Goal: Task Accomplishment & Management: Use online tool/utility

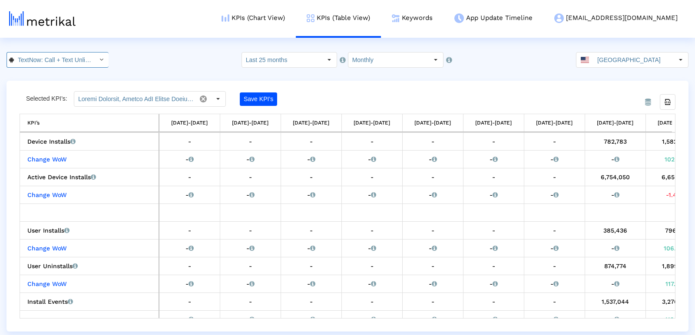
scroll to position [0, 338]
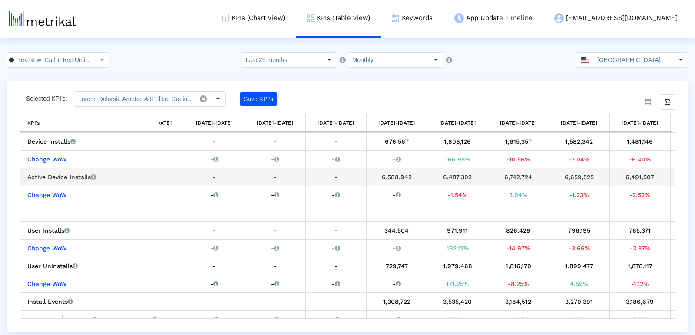
scroll to position [0, 186]
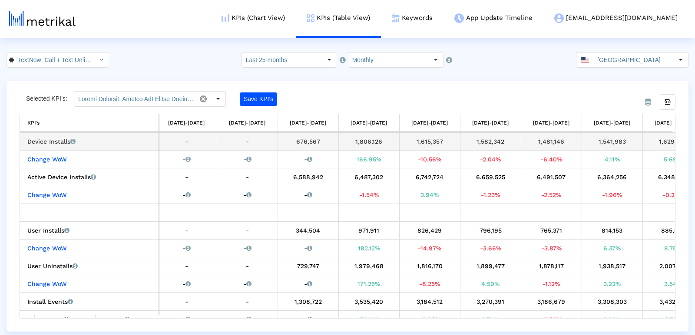
click at [365, 140] on div "1,806,126" at bounding box center [369, 141] width 54 height 11
click at [40, 54] on input "TextNow: Call + Text Unlimited < com.enflick.android.TextNow >" at bounding box center [53, 60] width 78 height 15
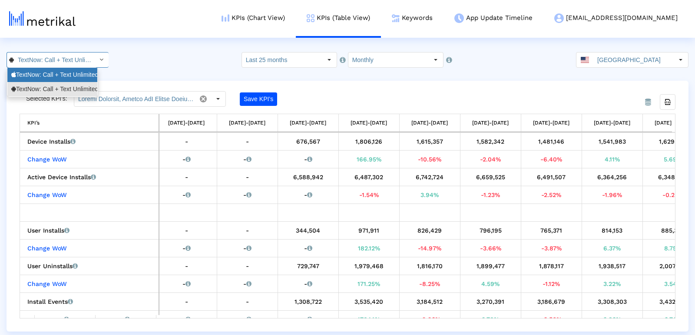
click at [40, 78] on div "TextNow: Call + Text Unlimited <314716233>" at bounding box center [52, 75] width 82 height 8
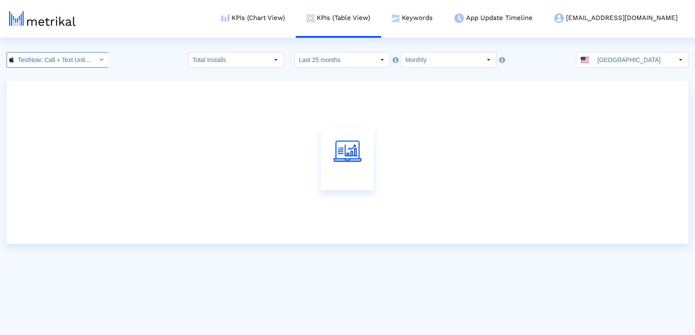
scroll to position [0, 62]
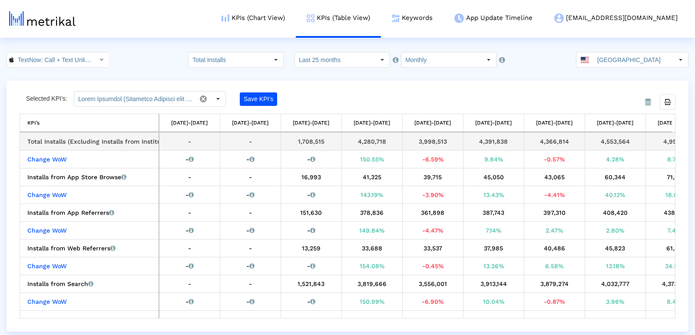
click at [372, 141] on div "4,280,718" at bounding box center [372, 141] width 54 height 11
copy div "4,280,718"
click at [662, 103] on div "Export all data" at bounding box center [668, 102] width 15 height 15
